Goal: Navigation & Orientation: Find specific page/section

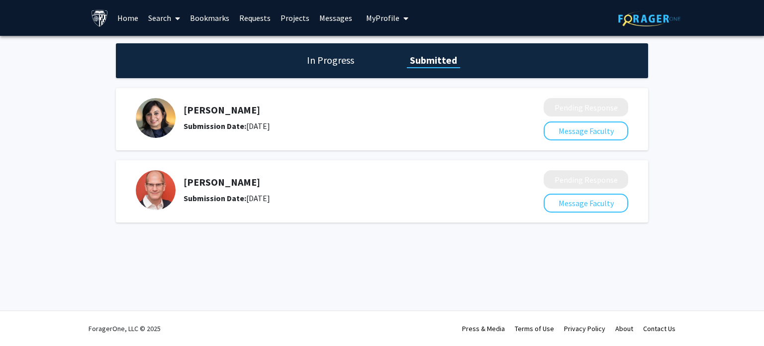
click at [197, 21] on link "Bookmarks" at bounding box center [209, 17] width 49 height 35
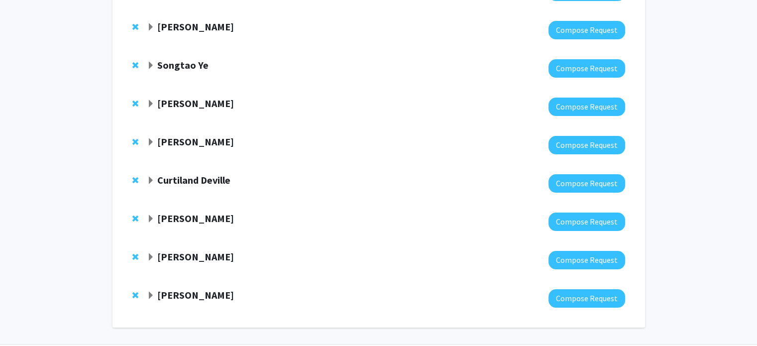
scroll to position [171, 0]
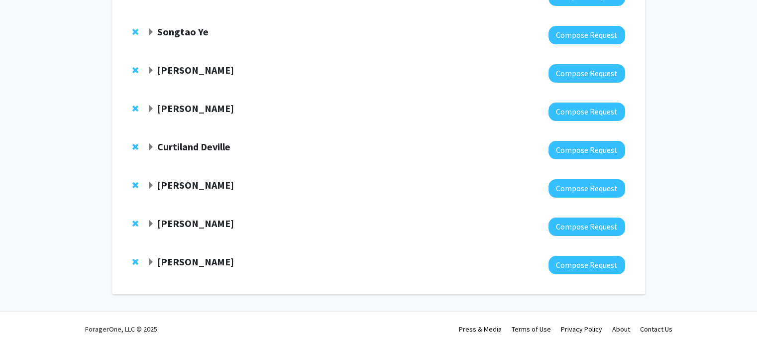
click at [198, 179] on strong "[PERSON_NAME]" at bounding box center [195, 185] width 77 height 12
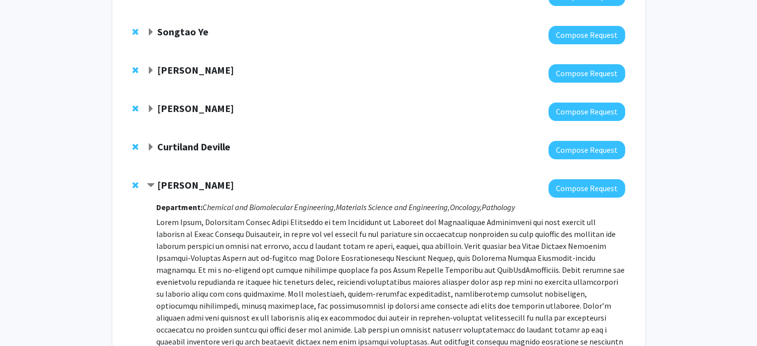
click at [201, 187] on strong "[PERSON_NAME]" at bounding box center [195, 185] width 77 height 12
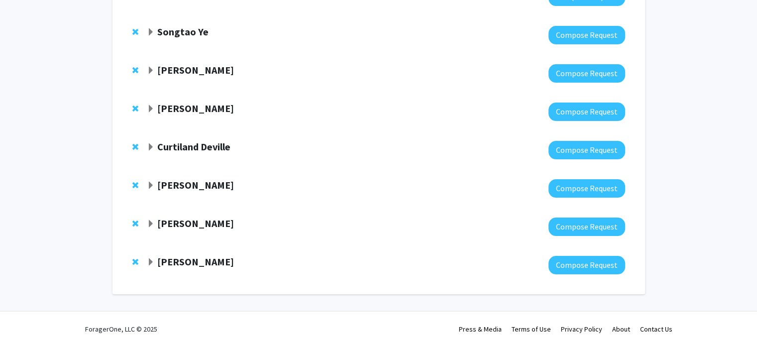
click at [200, 185] on strong "[PERSON_NAME]" at bounding box center [195, 185] width 77 height 12
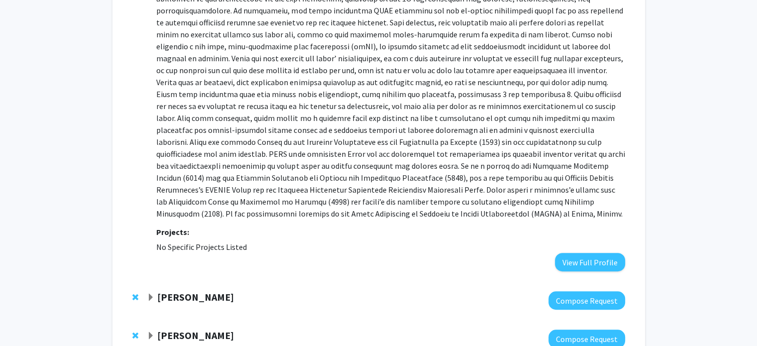
scroll to position [650, 0]
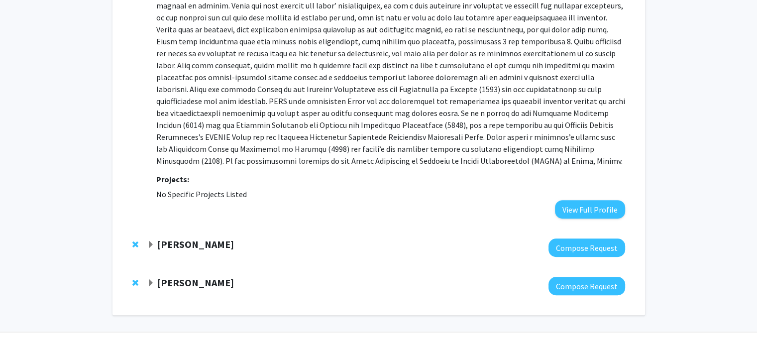
click at [197, 238] on strong "[PERSON_NAME]" at bounding box center [195, 244] width 77 height 12
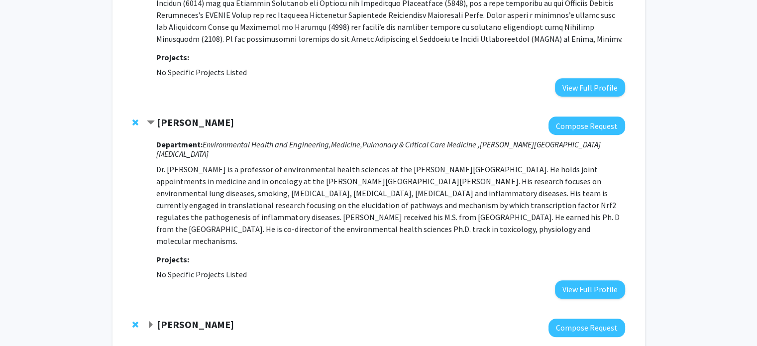
scroll to position [811, 0]
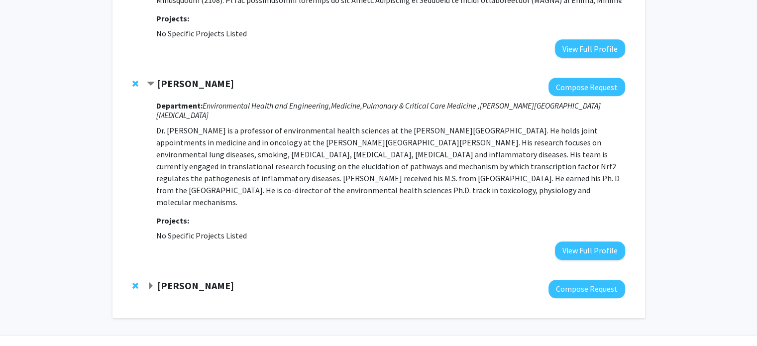
click at [191, 279] on strong "[PERSON_NAME]" at bounding box center [195, 285] width 77 height 12
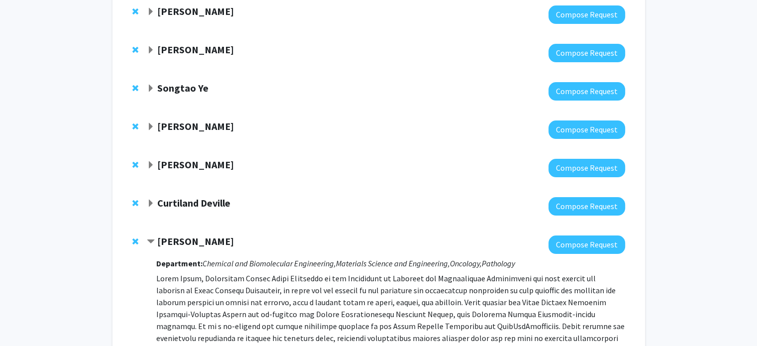
scroll to position [115, 0]
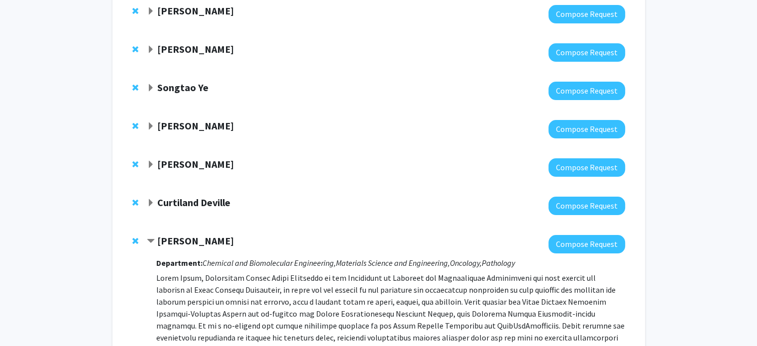
click at [201, 206] on strong "Curtiland Deville" at bounding box center [193, 202] width 73 height 12
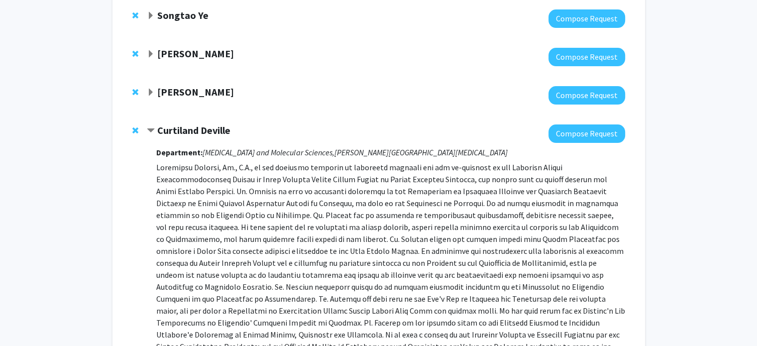
scroll to position [0, 0]
